Goal: Information Seeking & Learning: Learn about a topic

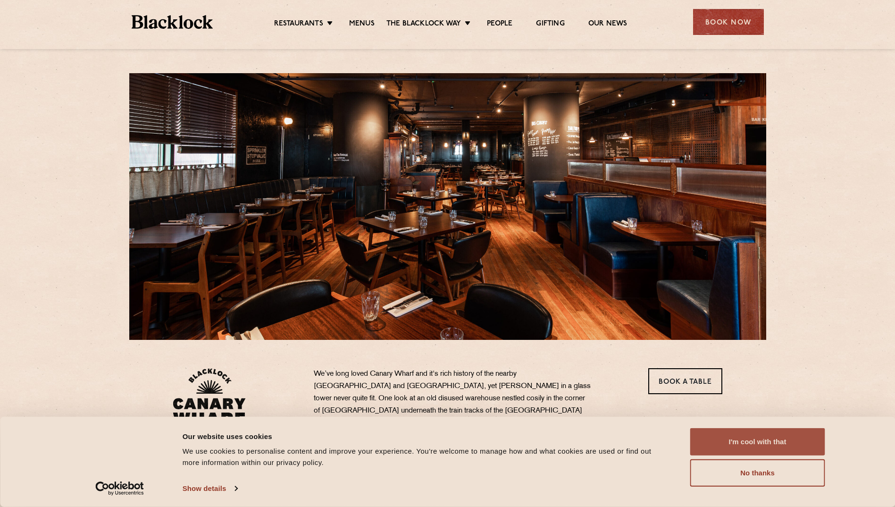
click at [752, 442] on button "I'm cool with that" at bounding box center [757, 441] width 135 height 27
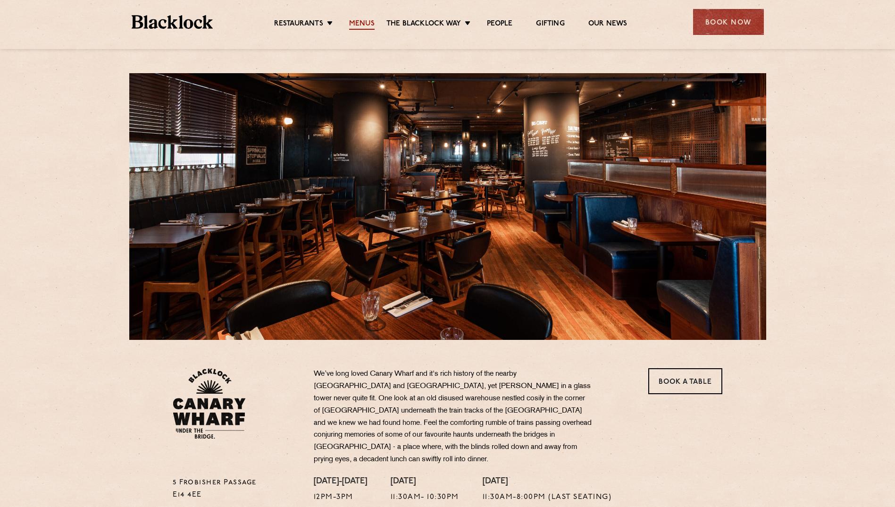
click at [362, 23] on link "Menus" at bounding box center [361, 24] width 25 height 10
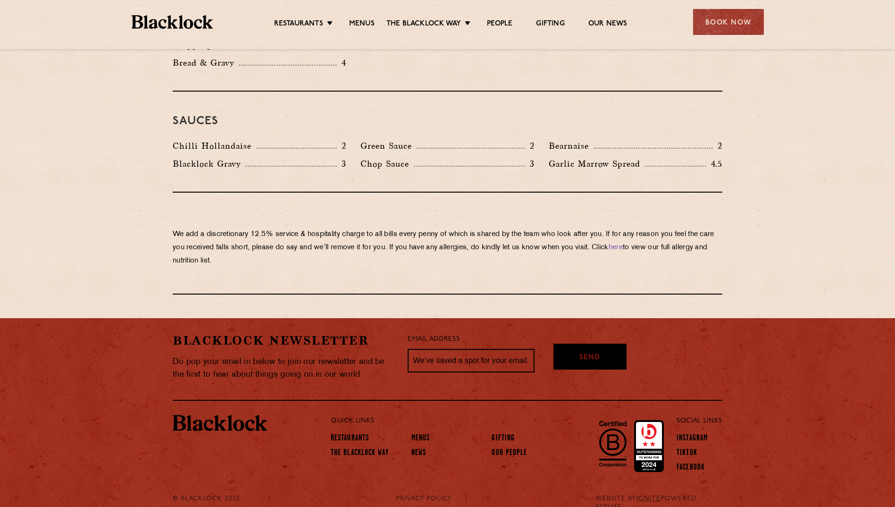
scroll to position [1525, 0]
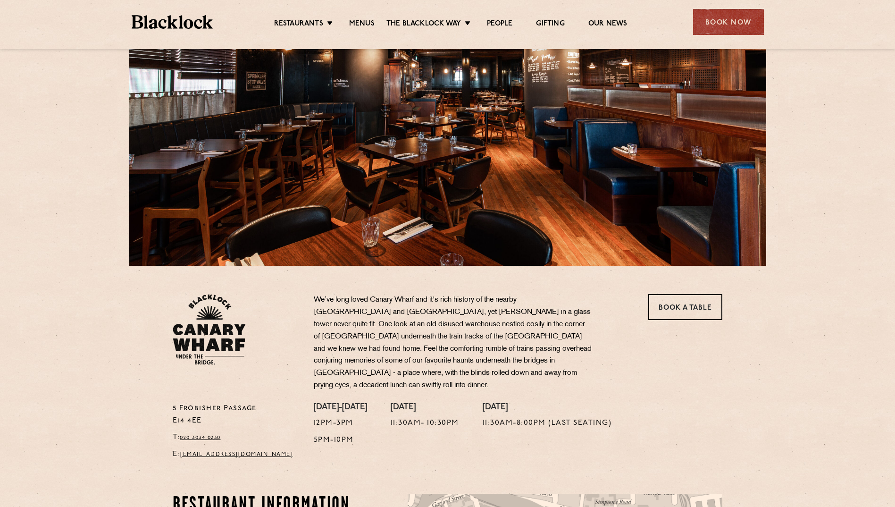
scroll to position [74, 0]
click at [361, 23] on link "Menus" at bounding box center [361, 24] width 25 height 10
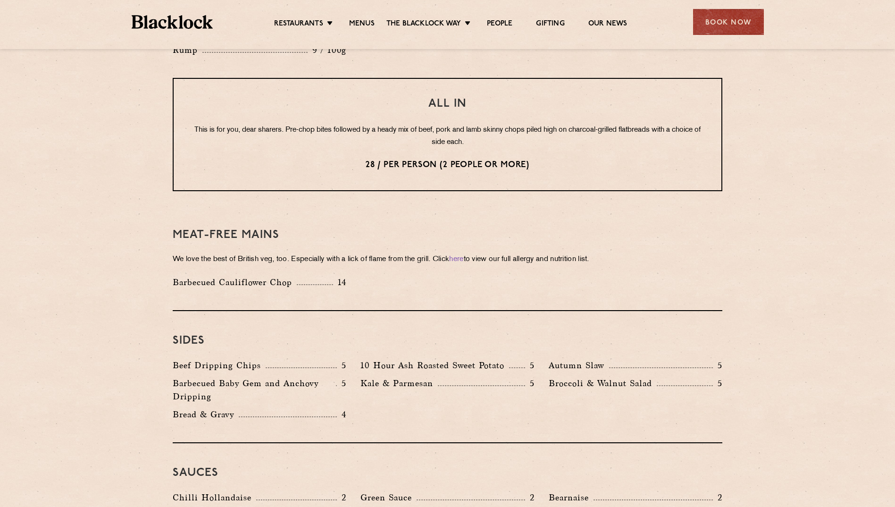
scroll to position [1179, 0]
